Goal: Information Seeking & Learning: Learn about a topic

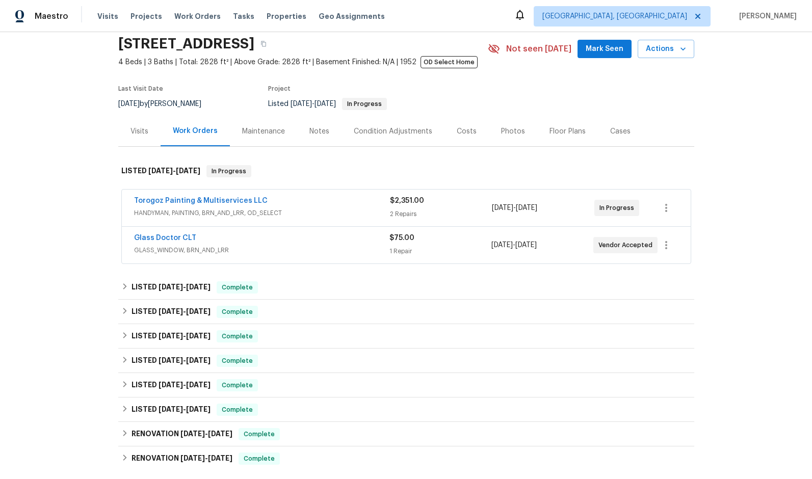
scroll to position [102, 0]
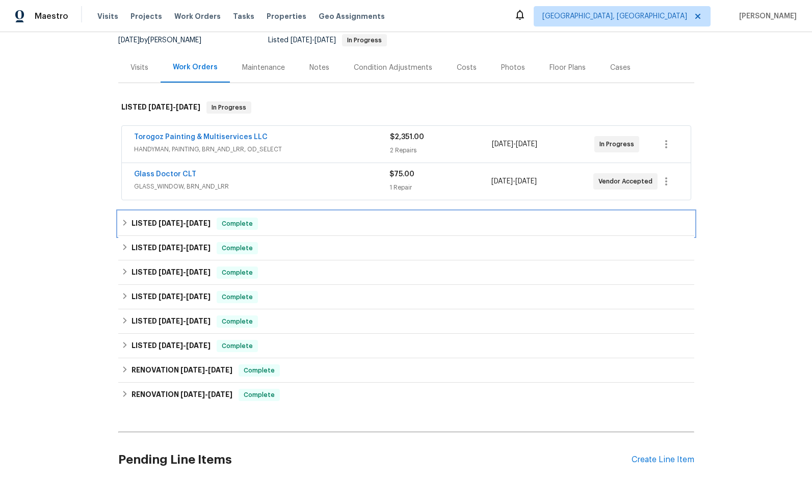
click at [171, 221] on span "[DATE]" at bounding box center [171, 223] width 24 height 7
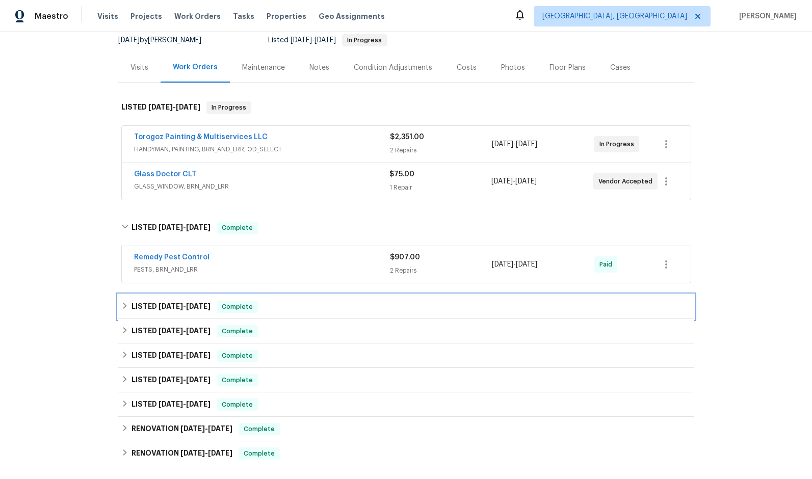
click at [186, 309] on span "[DATE]" at bounding box center [198, 306] width 24 height 7
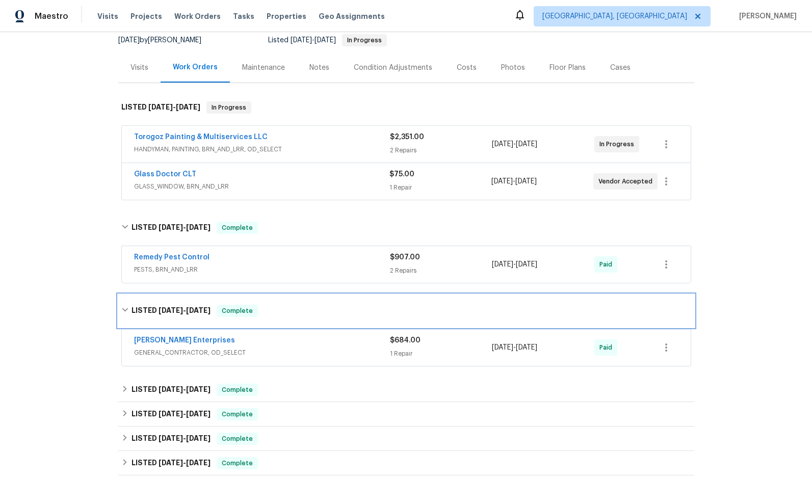
scroll to position [204, 0]
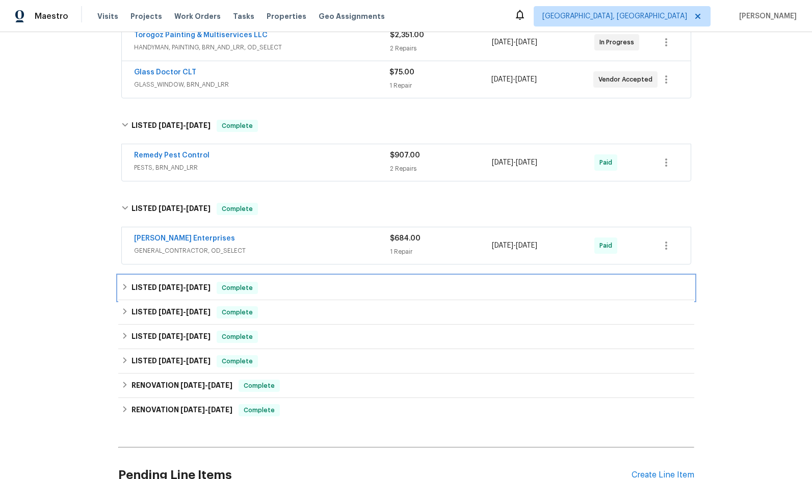
click at [180, 283] on h6 "LISTED [DATE] - [DATE]" at bounding box center [171, 288] width 79 height 12
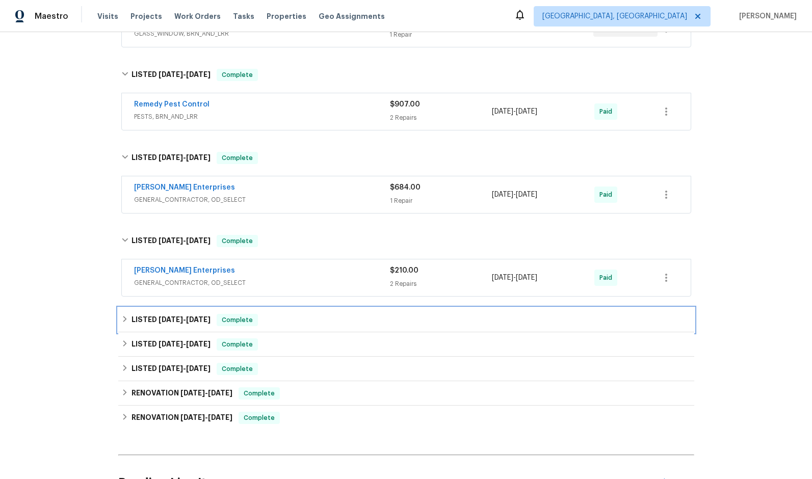
click at [184, 317] on span "[DATE] - [DATE]" at bounding box center [185, 319] width 52 height 7
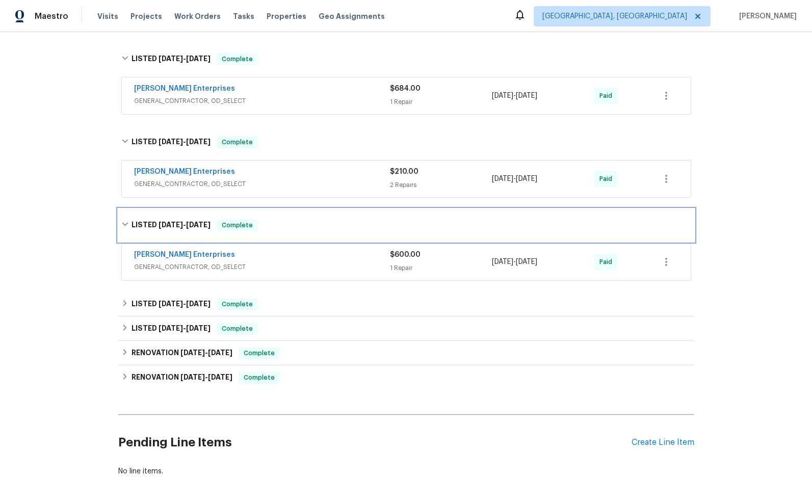
scroll to position [357, 0]
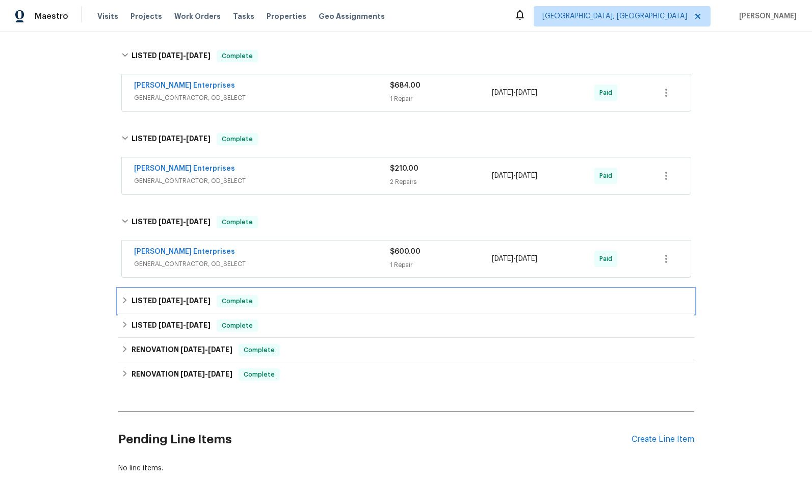
click at [185, 302] on span "[DATE] - [DATE]" at bounding box center [185, 300] width 52 height 7
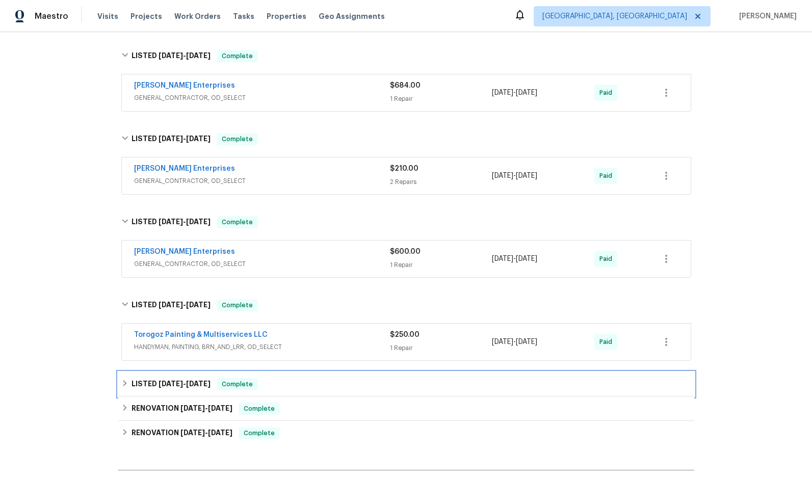
click at [181, 375] on div "LISTED [DATE] - [DATE] Complete" at bounding box center [406, 384] width 576 height 24
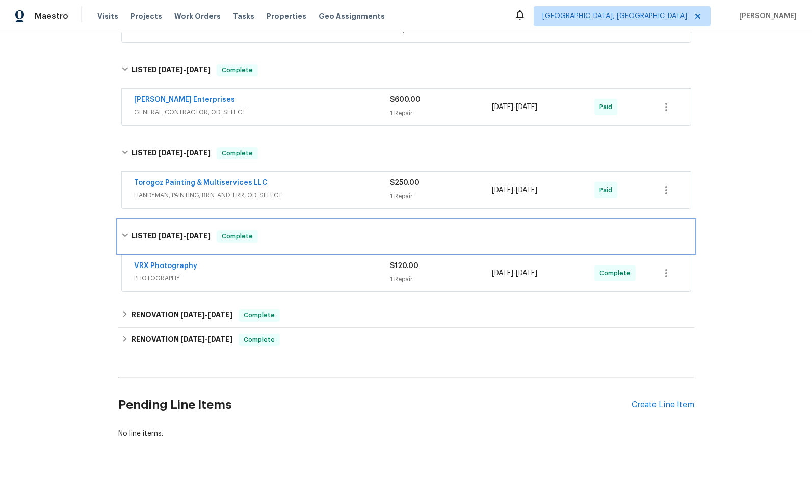
scroll to position [510, 0]
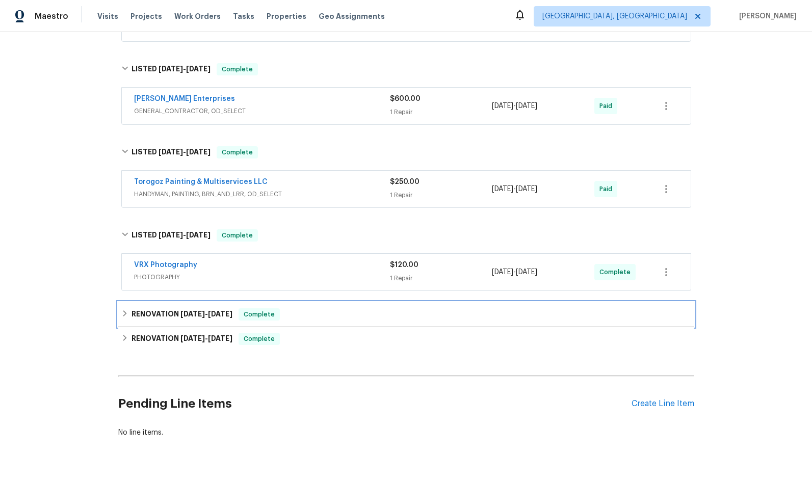
click at [186, 318] on h6 "RENOVATION [DATE] - [DATE]" at bounding box center [182, 314] width 101 height 12
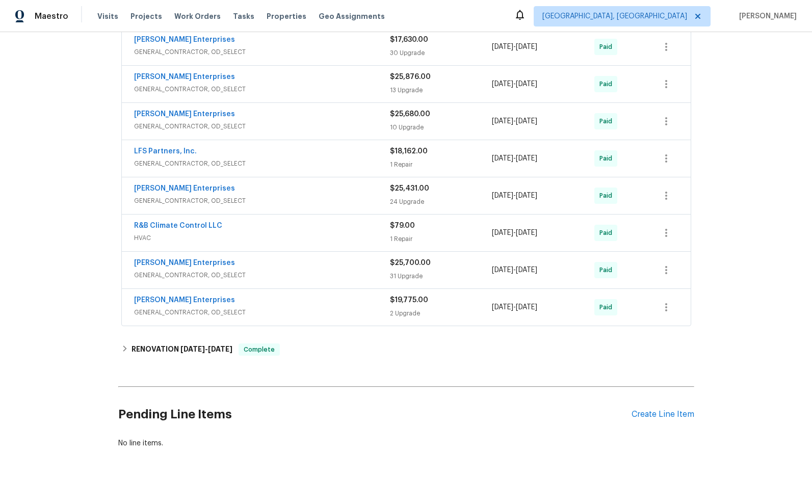
scroll to position [1051, 0]
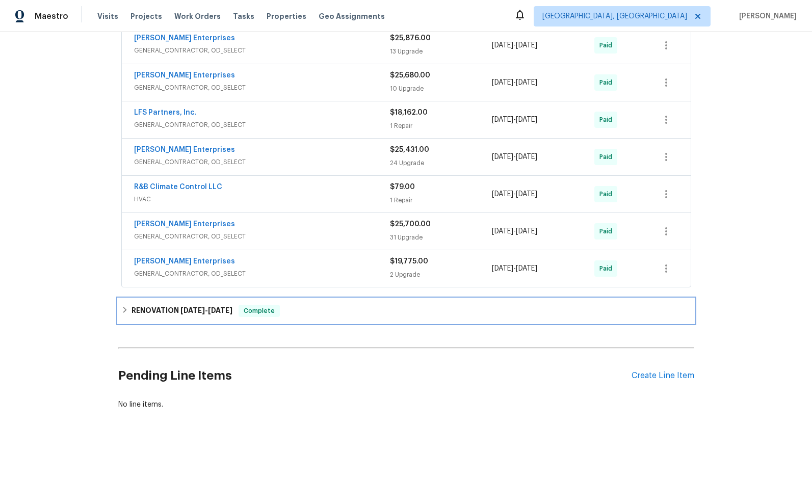
drag, startPoint x: 204, startPoint y: 303, endPoint x: 209, endPoint y: 306, distance: 5.9
click at [203, 307] on span "[DATE] - [DATE]" at bounding box center [206, 310] width 52 height 7
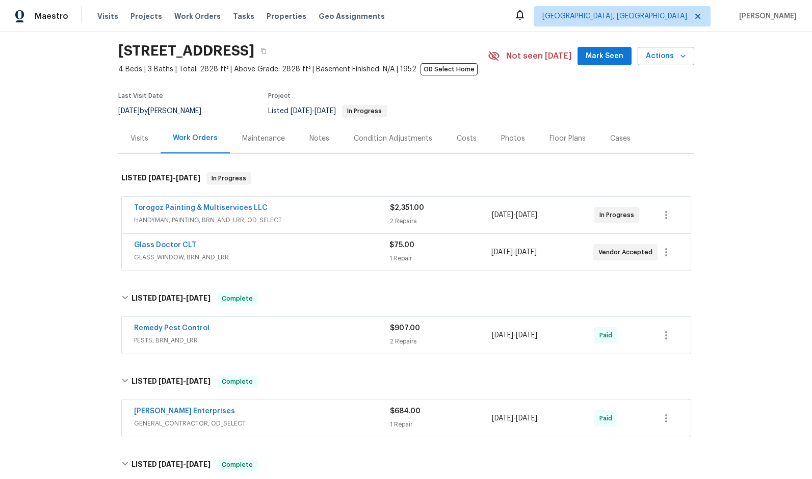
scroll to position [0, 0]
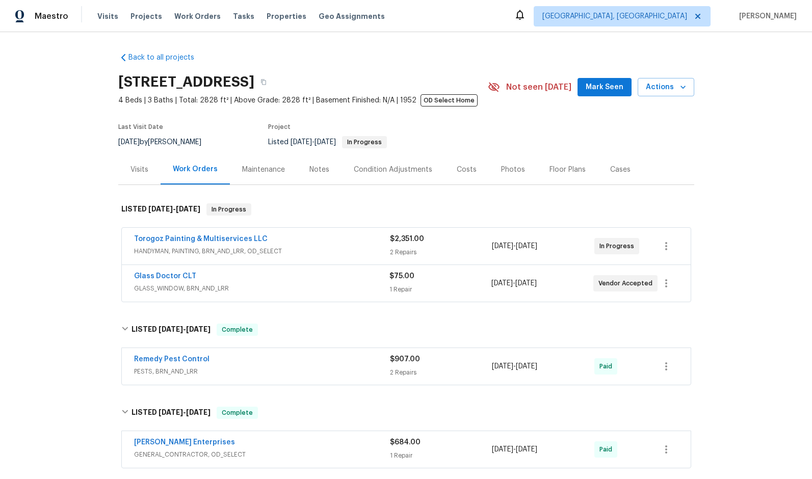
click at [385, 167] on div "Condition Adjustments" at bounding box center [393, 170] width 79 height 10
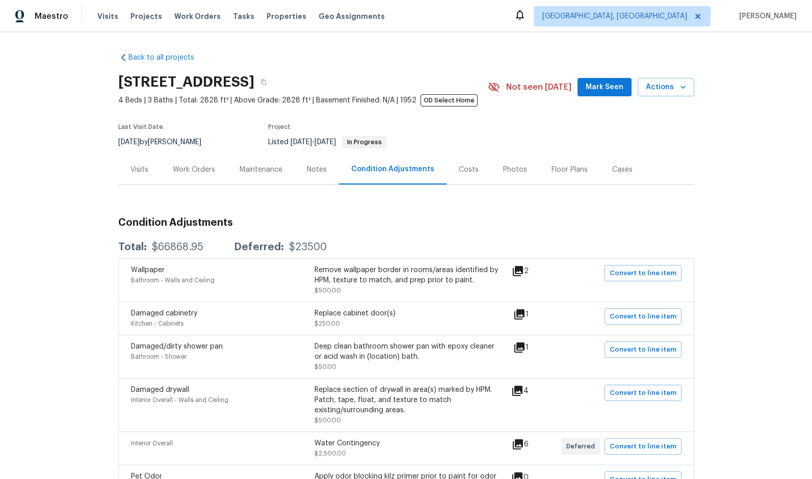
click at [441, 144] on div "Listed [DATE] - [DATE] In Progress" at bounding box center [366, 142] width 196 height 12
click at [455, 144] on div "Listed [DATE] - [DATE] In Progress" at bounding box center [366, 142] width 196 height 12
drag, startPoint x: 202, startPoint y: 168, endPoint x: 226, endPoint y: 191, distance: 33.2
click at [201, 168] on div "Work Orders" at bounding box center [194, 170] width 42 height 10
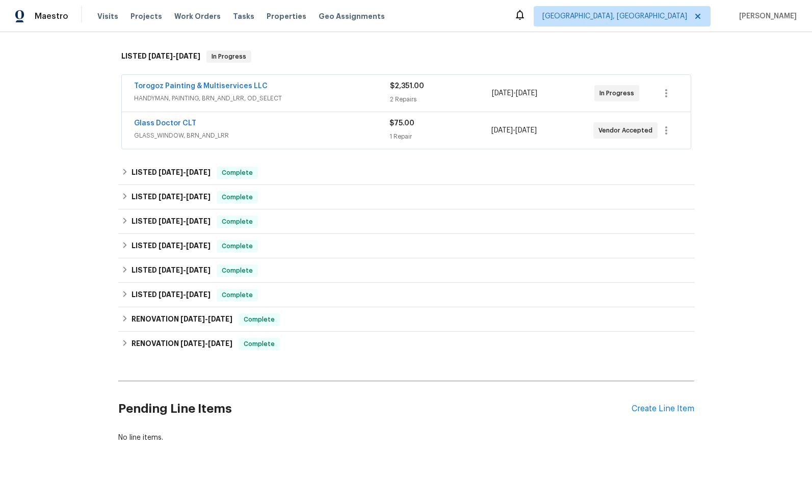
scroll to position [194, 0]
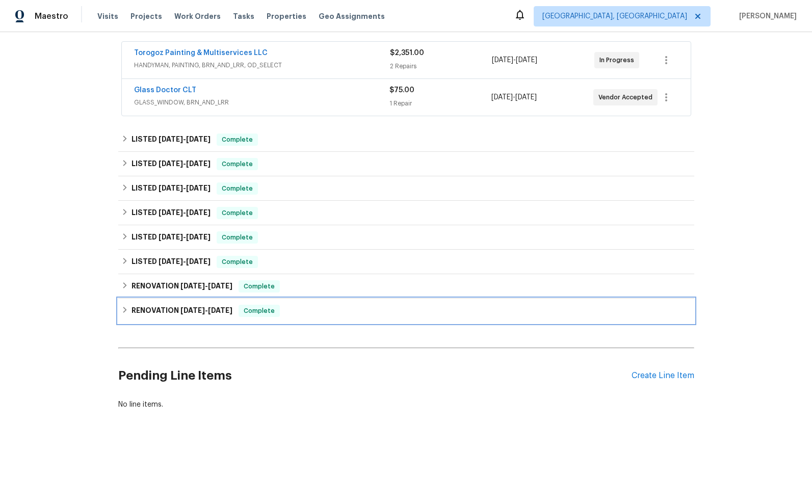
click at [210, 307] on span "[DATE]" at bounding box center [220, 310] width 24 height 7
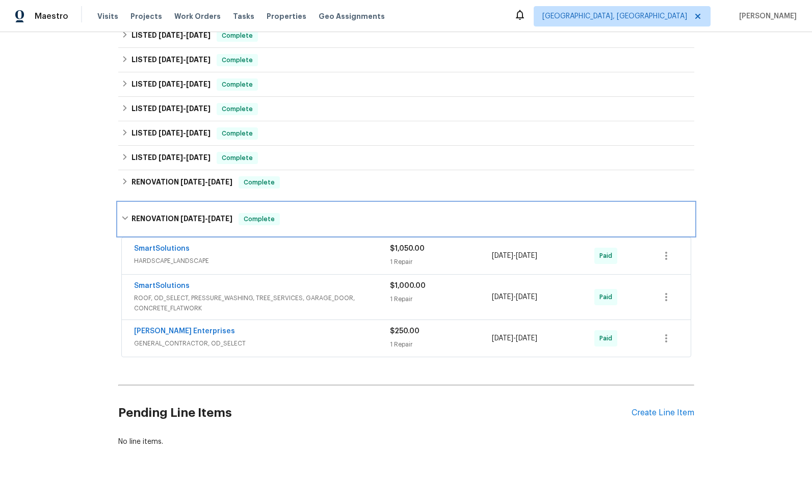
scroll to position [233, 0]
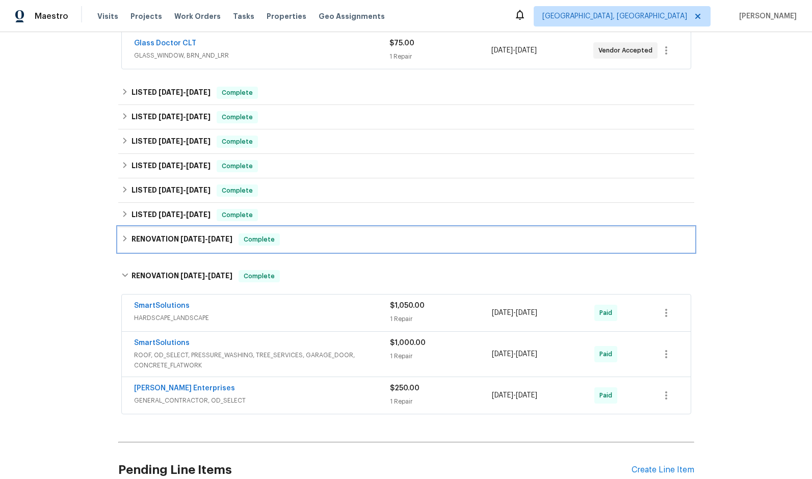
click at [177, 235] on h6 "RENOVATION [DATE] - [DATE]" at bounding box center [182, 240] width 101 height 12
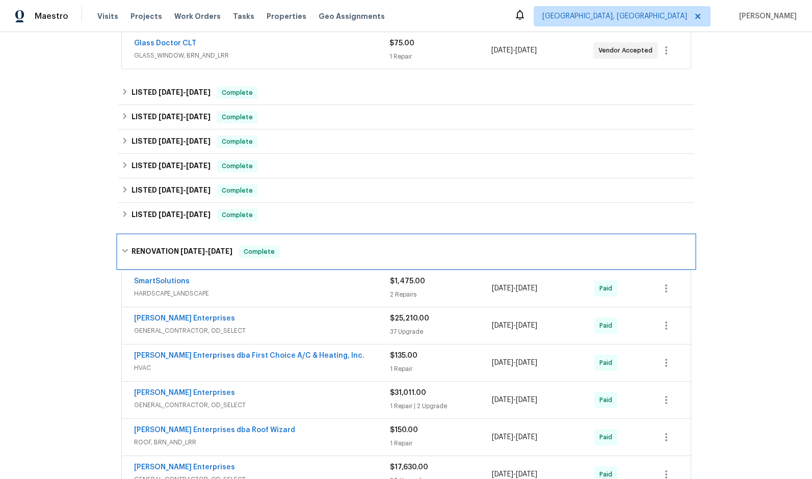
scroll to position [182, 0]
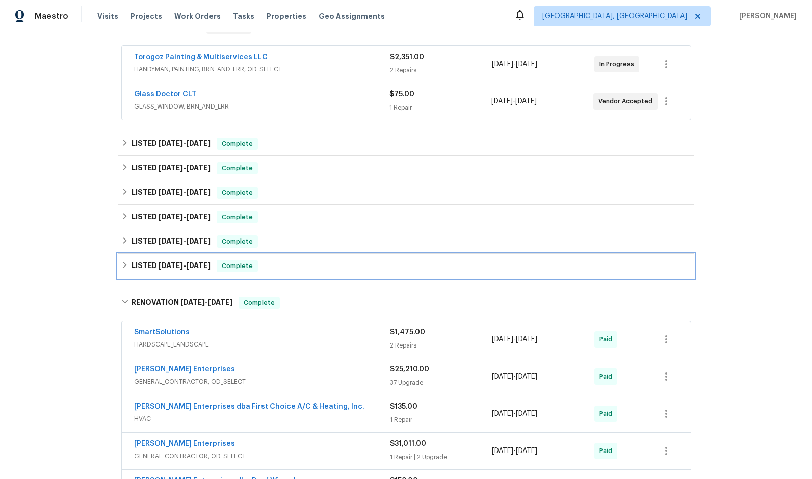
click at [177, 262] on span "[DATE]" at bounding box center [171, 265] width 24 height 7
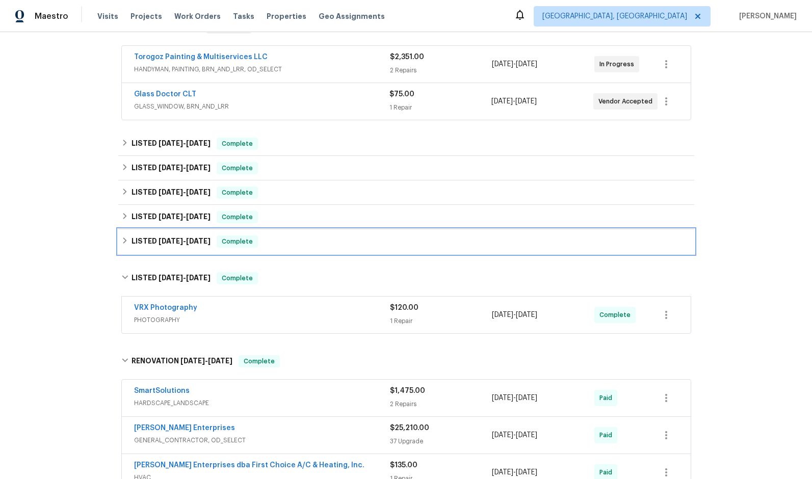
click at [177, 241] on span "[DATE]" at bounding box center [171, 241] width 24 height 7
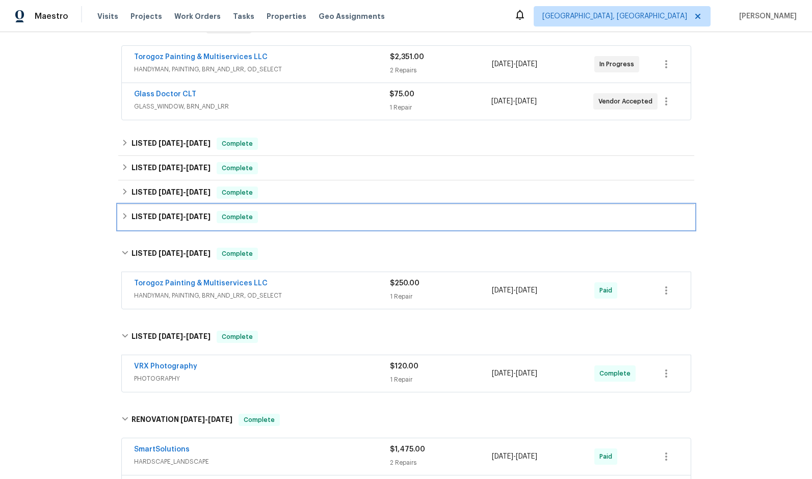
click at [178, 215] on span "[DATE]" at bounding box center [171, 216] width 24 height 7
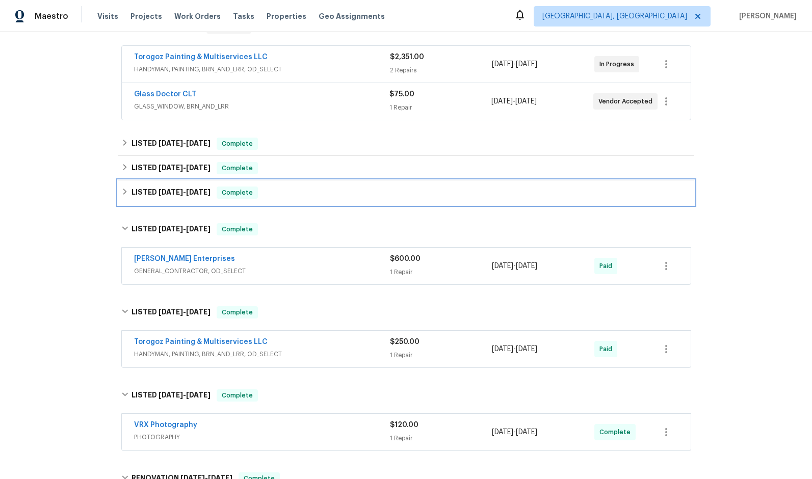
click at [182, 193] on span "[DATE] - [DATE]" at bounding box center [185, 192] width 52 height 7
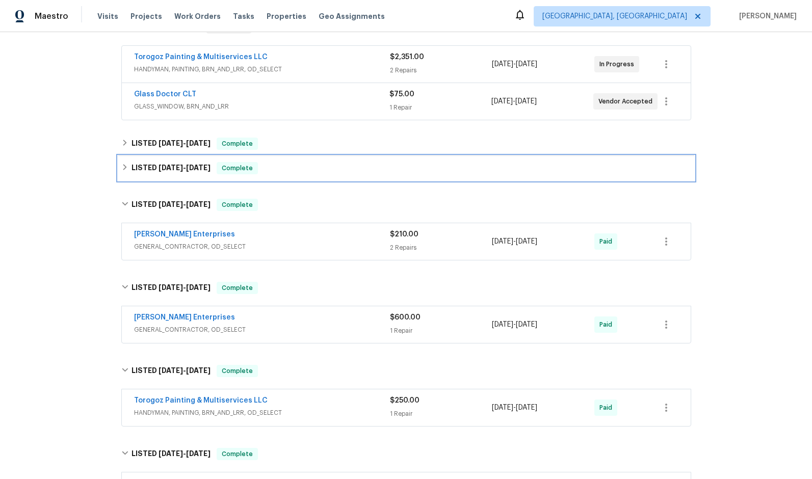
click at [183, 168] on span "[DATE] - [DATE]" at bounding box center [185, 167] width 52 height 7
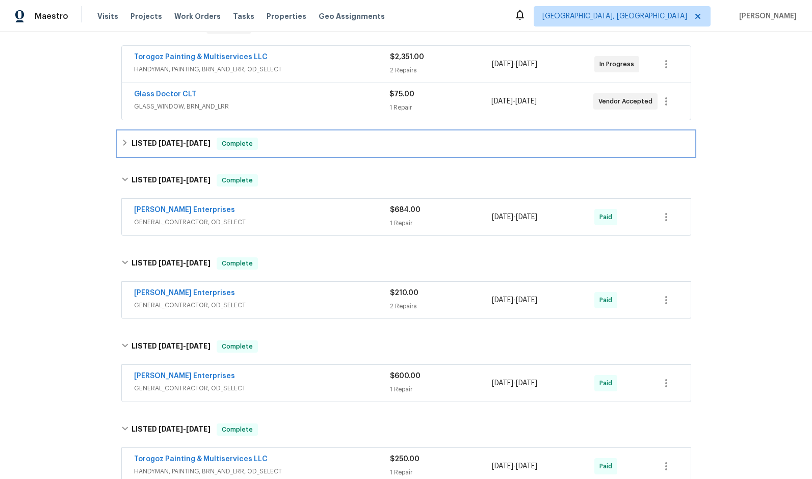
click at [181, 146] on span "[DATE] - [DATE]" at bounding box center [185, 143] width 52 height 7
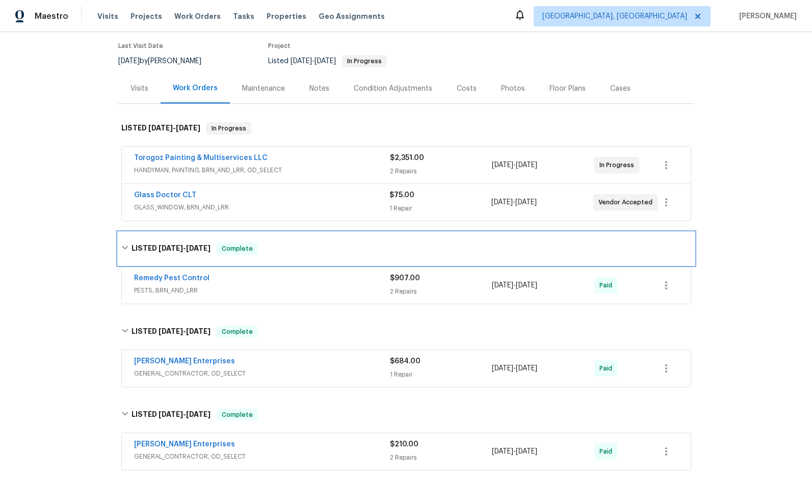
scroll to position [80, 0]
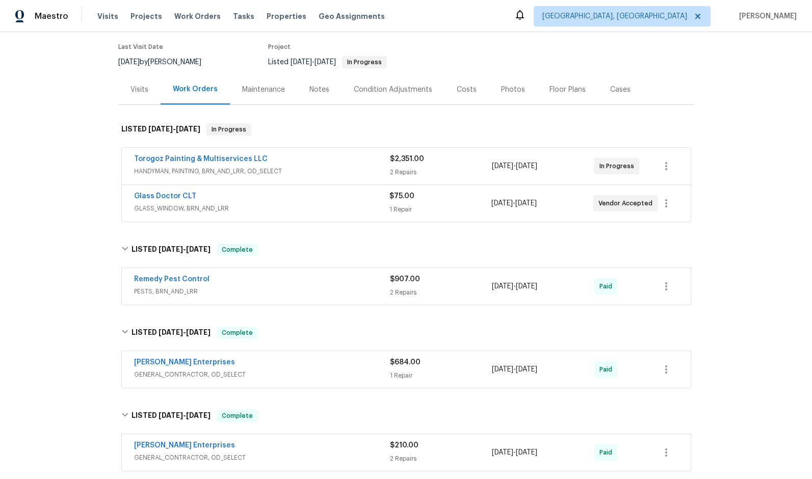
click at [297, 163] on div "Torogoz Painting & Multiservices LLC" at bounding box center [262, 160] width 256 height 12
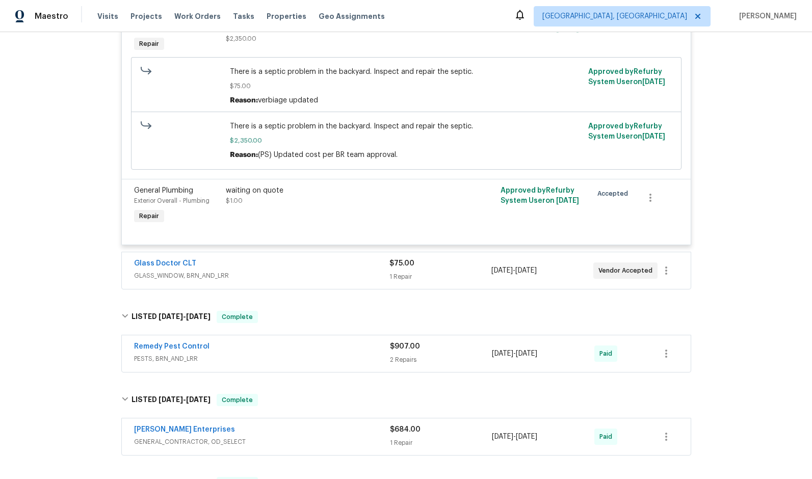
scroll to position [335, 0]
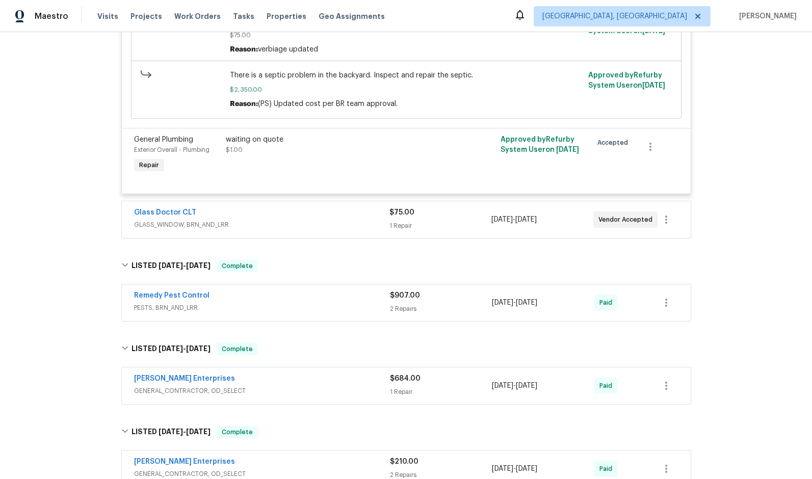
click at [292, 299] on div "Remedy Pest Control" at bounding box center [262, 297] width 256 height 12
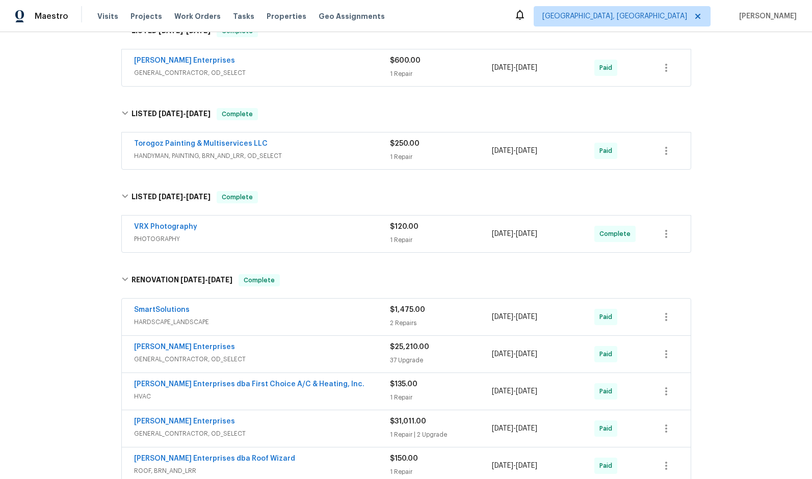
scroll to position [1253, 0]
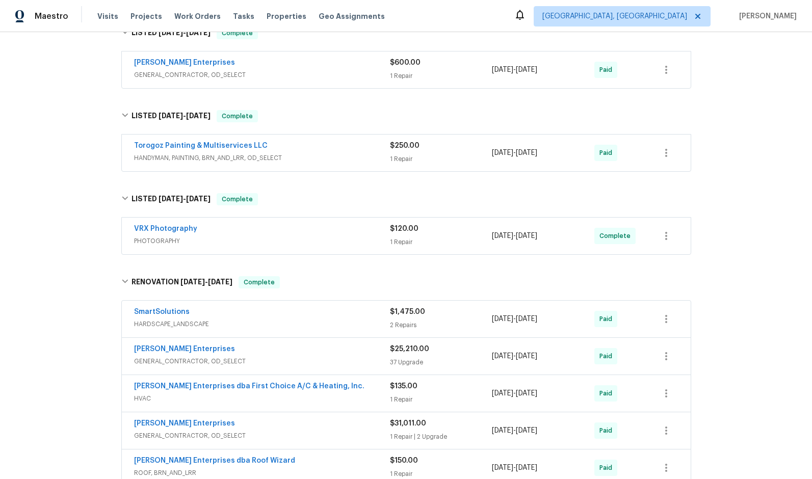
click at [316, 318] on div "SmartSolutions" at bounding box center [262, 313] width 256 height 12
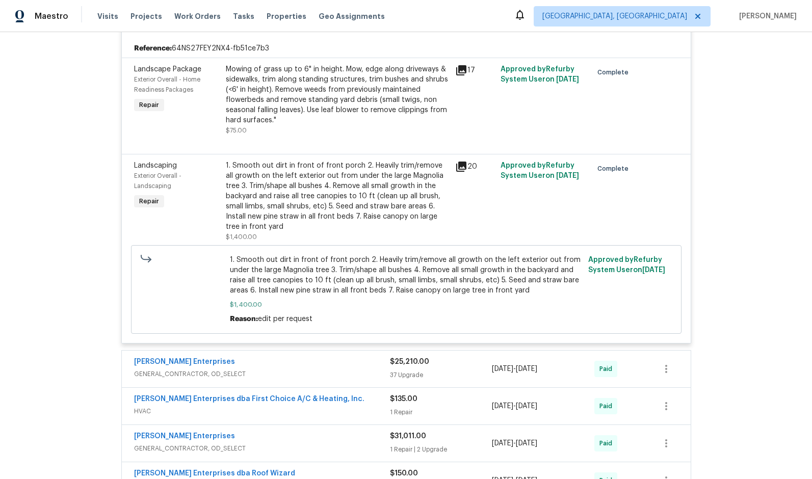
scroll to position [1610, 0]
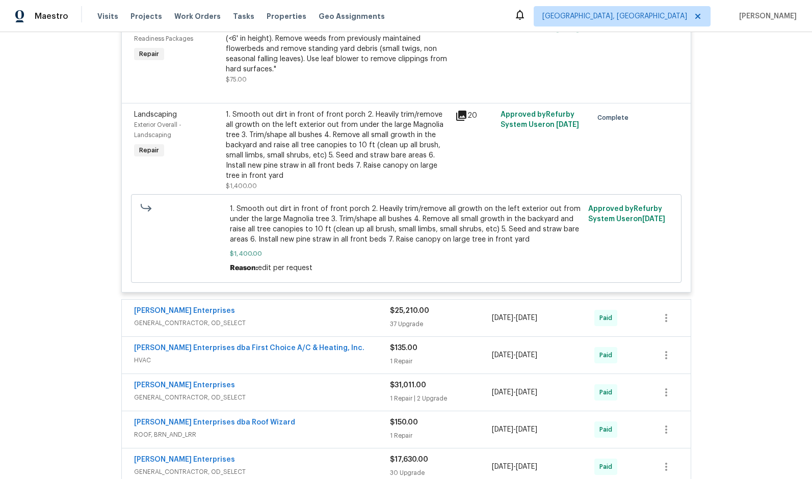
click at [313, 317] on div "[PERSON_NAME] Enterprises" at bounding box center [262, 312] width 256 height 12
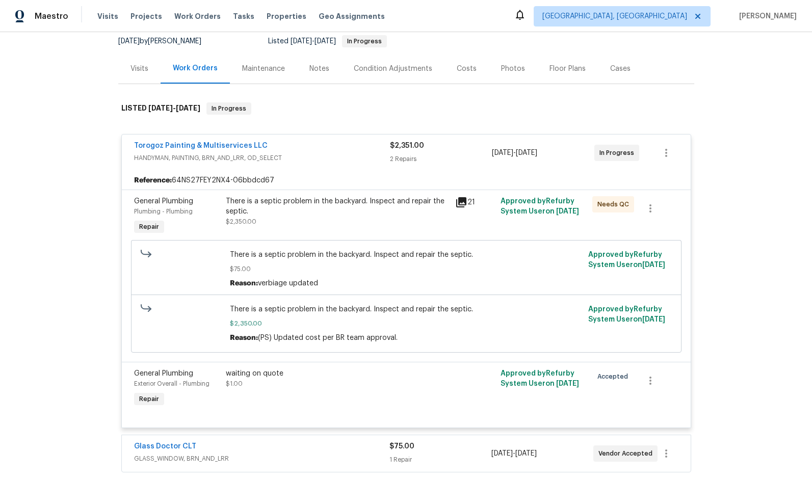
scroll to position [102, 0]
drag, startPoint x: 360, startPoint y: 197, endPoint x: 221, endPoint y: 201, distance: 139.3
click at [223, 201] on div "There is a septic problem in the backyard. Inspect and repair the septic. $2,35…" at bounding box center [337, 215] width 229 height 47
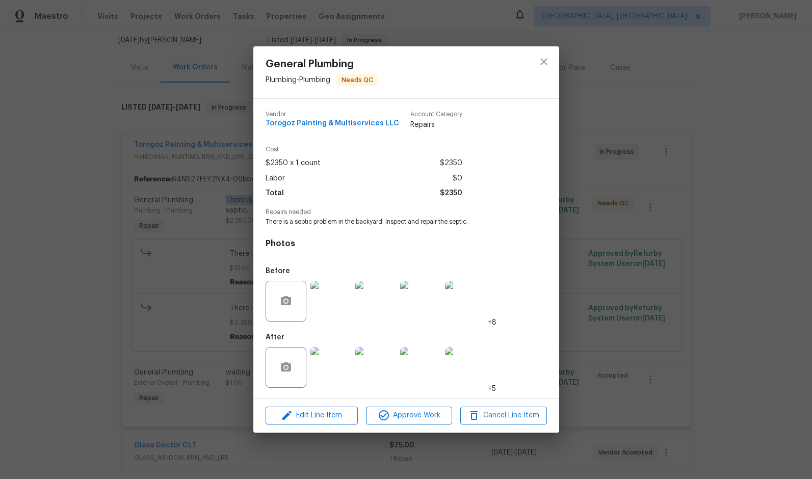
copy div "There is a septic problem in the backyard."
drag, startPoint x: 282, startPoint y: 221, endPoint x: 383, endPoint y: 222, distance: 100.4
click at [383, 222] on div "Vendor Torogoz Painting & Multiservices LLC Account Category Repairs Cost $2350…" at bounding box center [406, 248] width 306 height 299
copy span "There is a septic problem in the backyard"
click at [339, 297] on img at bounding box center [331, 301] width 41 height 41
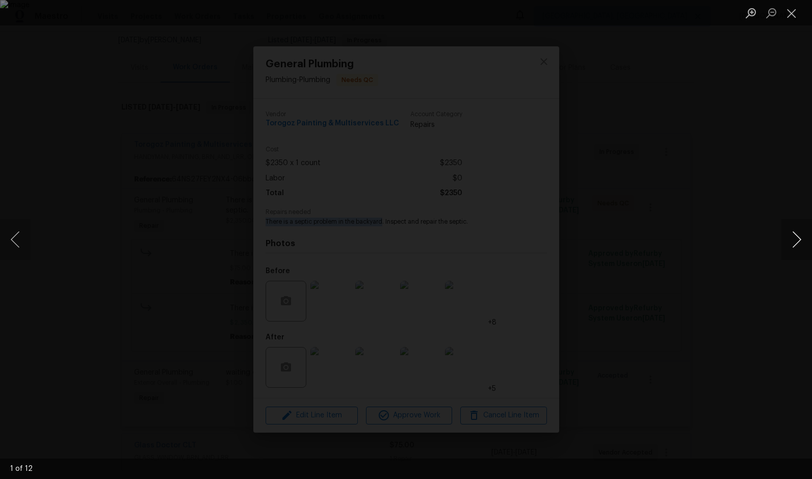
click at [795, 234] on button "Next image" at bounding box center [797, 239] width 31 height 41
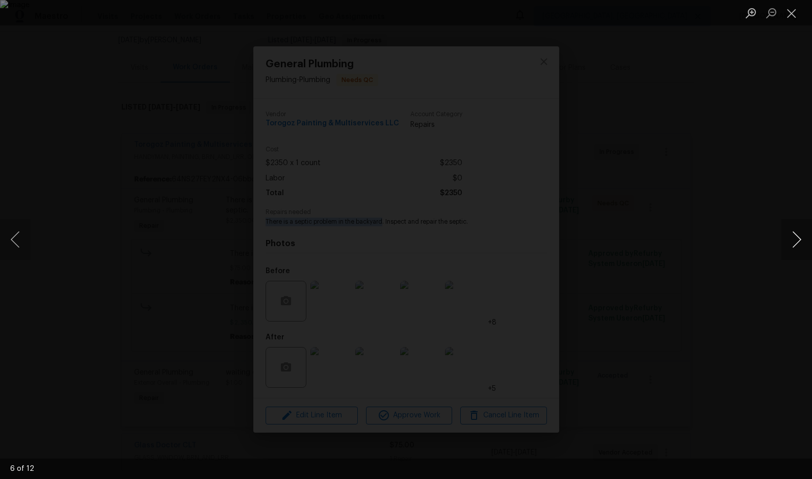
click at [795, 234] on button "Next image" at bounding box center [797, 239] width 31 height 41
click at [796, 234] on button "Next image" at bounding box center [797, 239] width 31 height 41
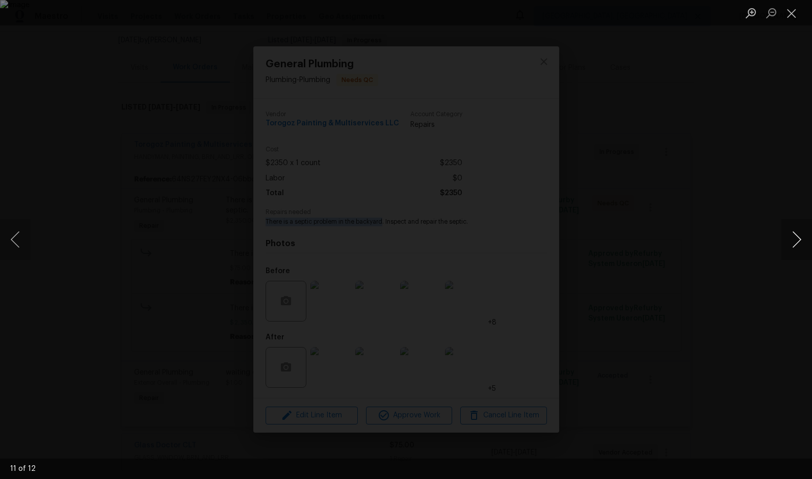
click at [796, 234] on button "Next image" at bounding box center [797, 239] width 31 height 41
click at [794, 15] on button "Close lightbox" at bounding box center [792, 13] width 20 height 18
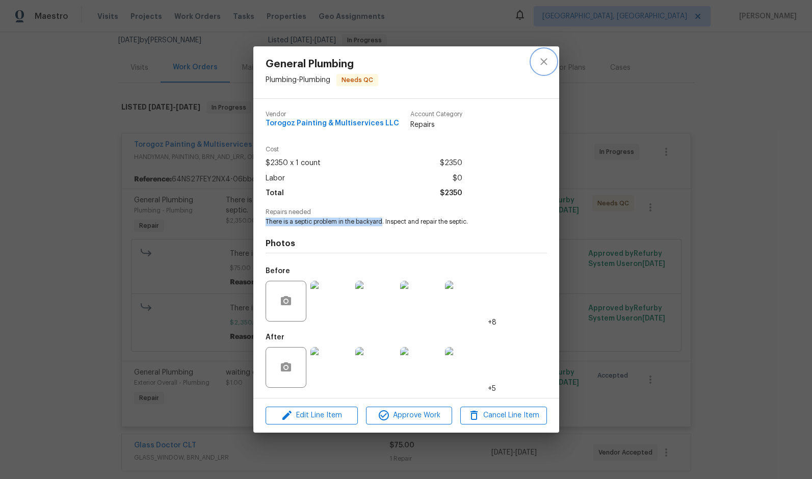
click at [540, 61] on icon "close" at bounding box center [544, 62] width 12 height 12
